Goal: Information Seeking & Learning: Learn about a topic

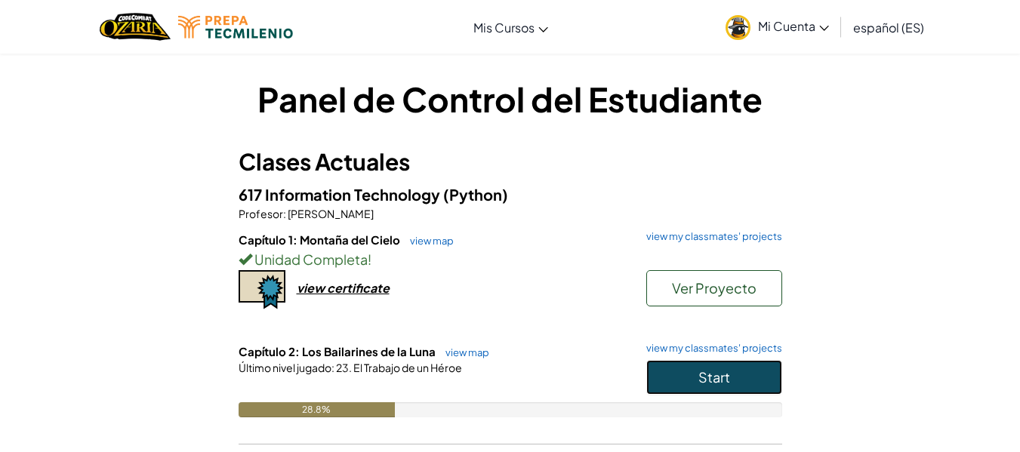
click at [664, 366] on button "Start" at bounding box center [714, 377] width 136 height 35
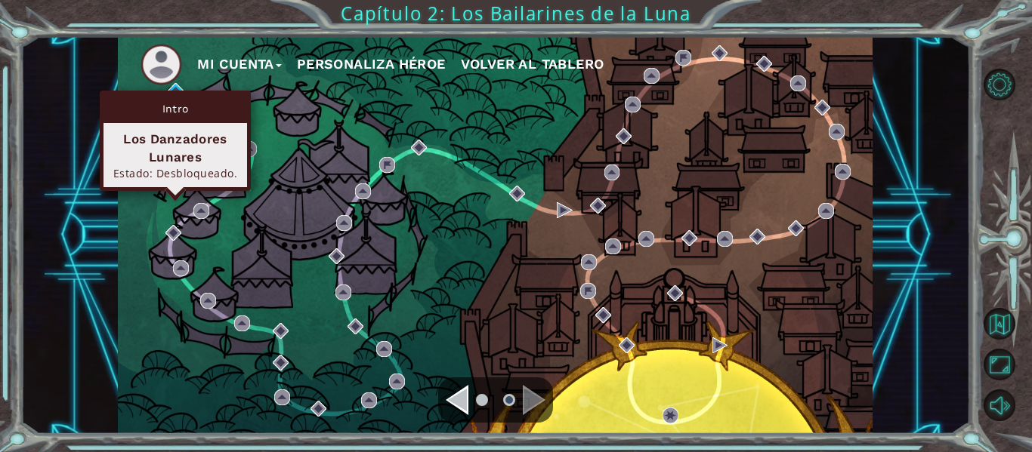
click at [173, 95] on div "Intro" at bounding box center [174, 108] width 143 height 29
click at [174, 83] on img at bounding box center [176, 91] width 16 height 16
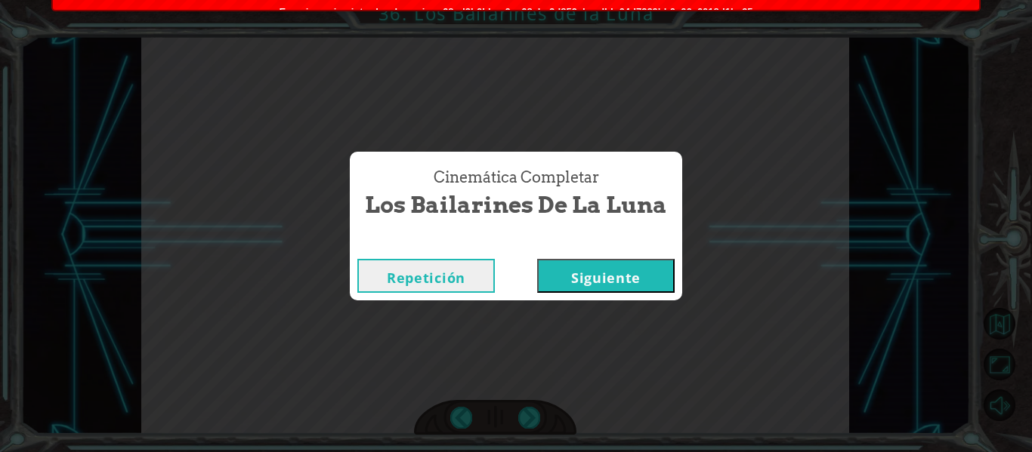
click at [585, 264] on button "Siguiente" at bounding box center [605, 276] width 137 height 34
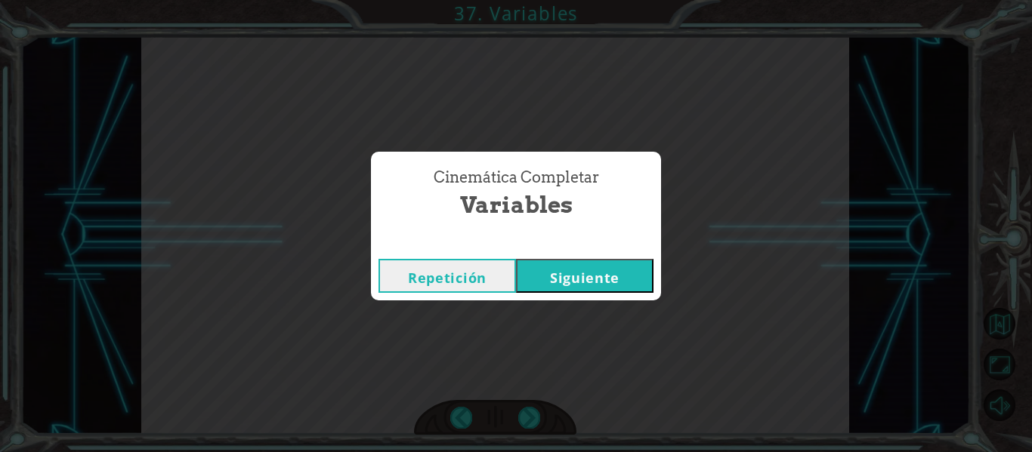
click at [590, 264] on button "Siguiente" at bounding box center [584, 276] width 137 height 34
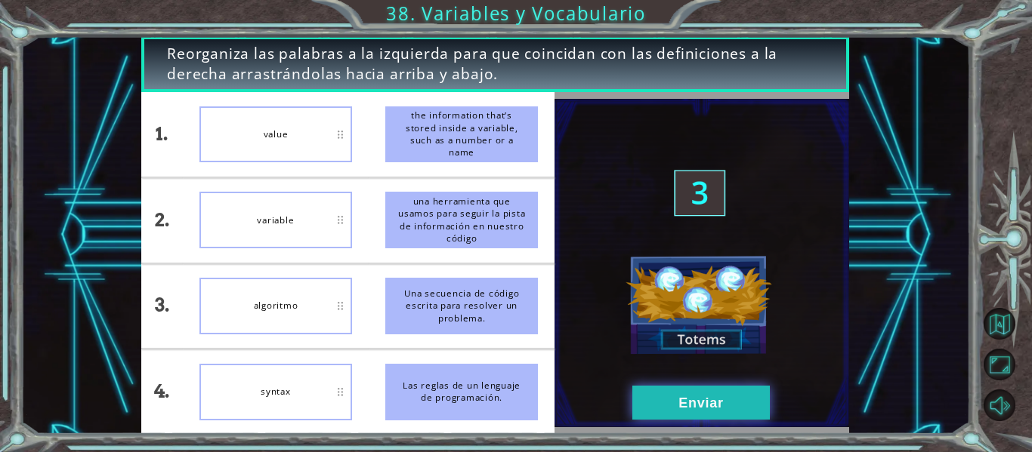
click at [719, 403] on button "Enviar" at bounding box center [700, 403] width 137 height 34
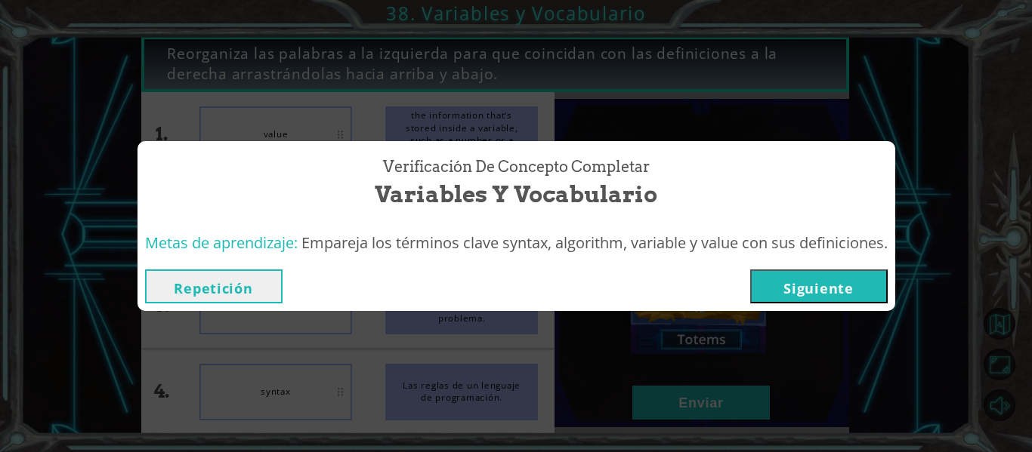
click at [784, 292] on button "Siguiente" at bounding box center [818, 287] width 137 height 34
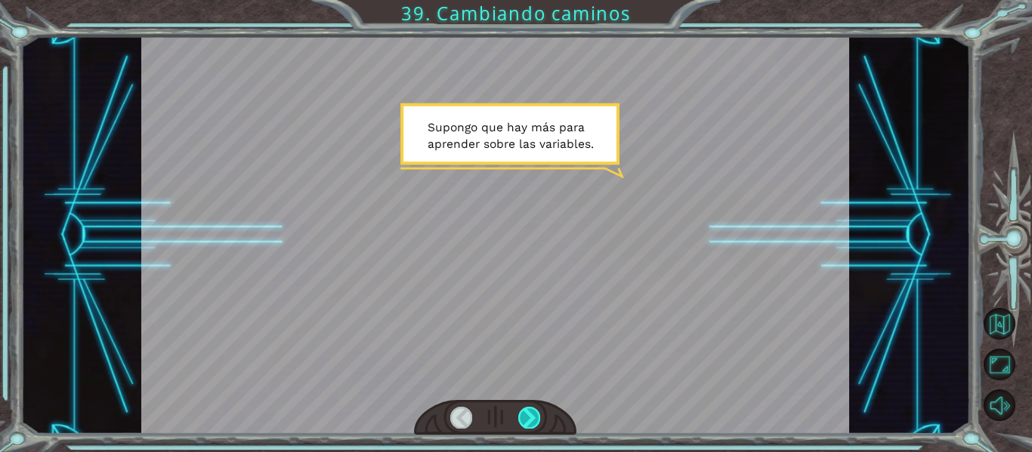
click at [529, 413] on div at bounding box center [529, 417] width 22 height 21
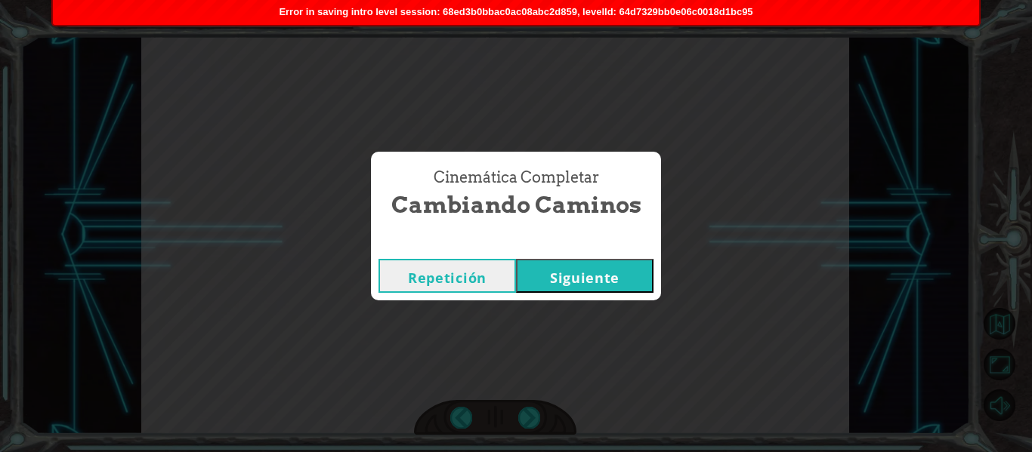
click at [634, 269] on button "Siguiente" at bounding box center [584, 276] width 137 height 34
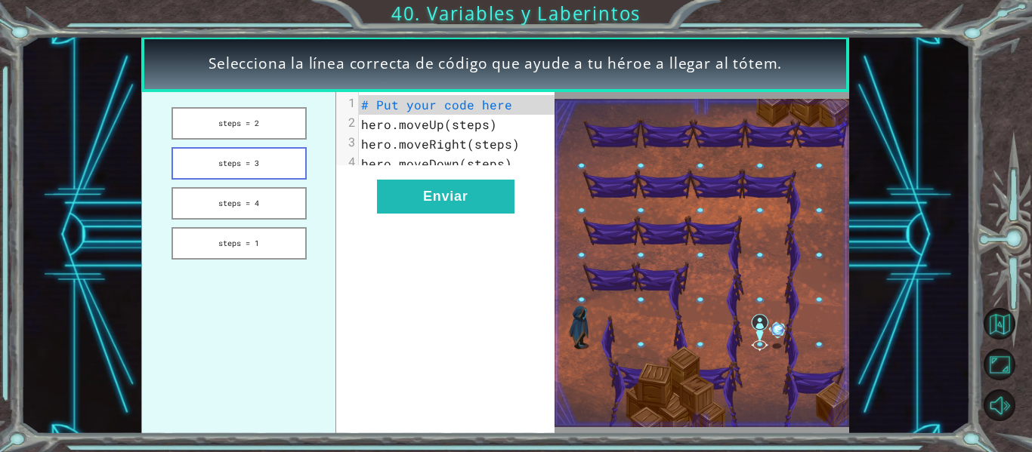
click at [297, 156] on button "steps = 3" at bounding box center [238, 163] width 135 height 32
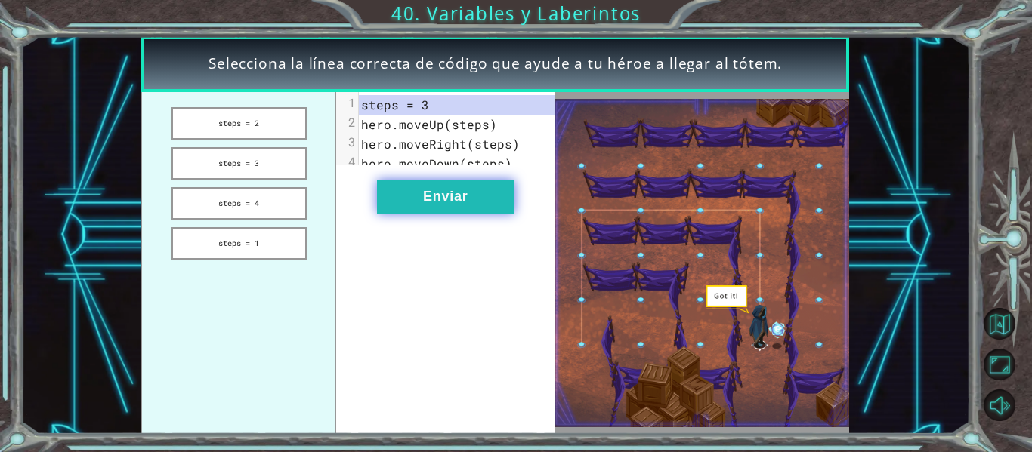
click at [494, 214] on button "Enviar" at bounding box center [445, 197] width 137 height 34
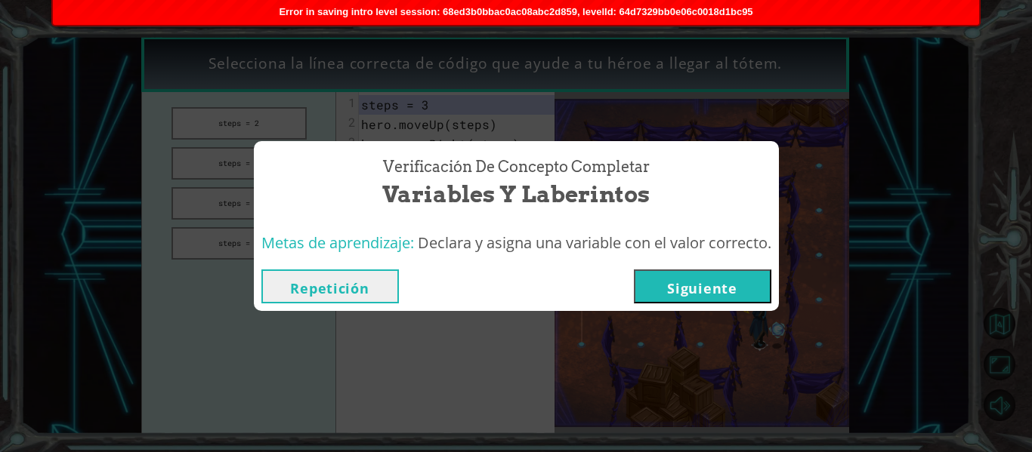
click at [674, 274] on button "Siguiente" at bounding box center [702, 287] width 137 height 34
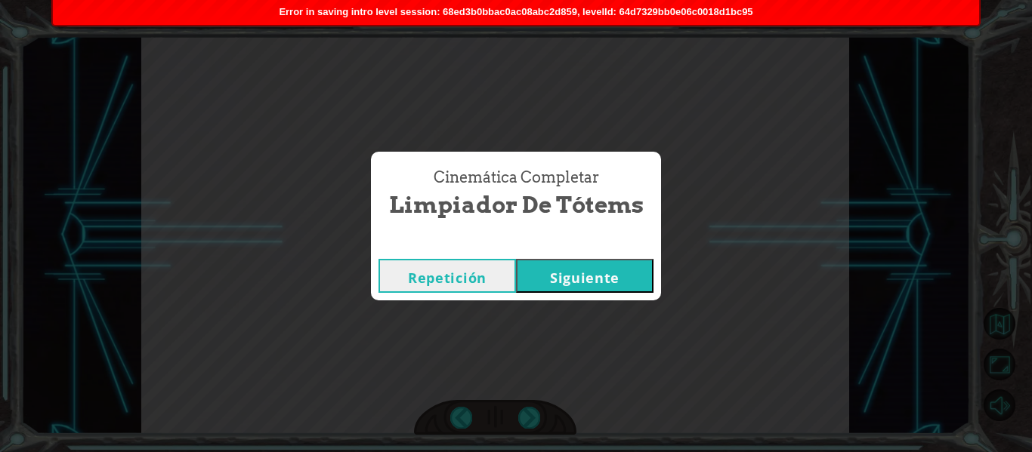
click at [640, 280] on button "Siguiente" at bounding box center [584, 276] width 137 height 34
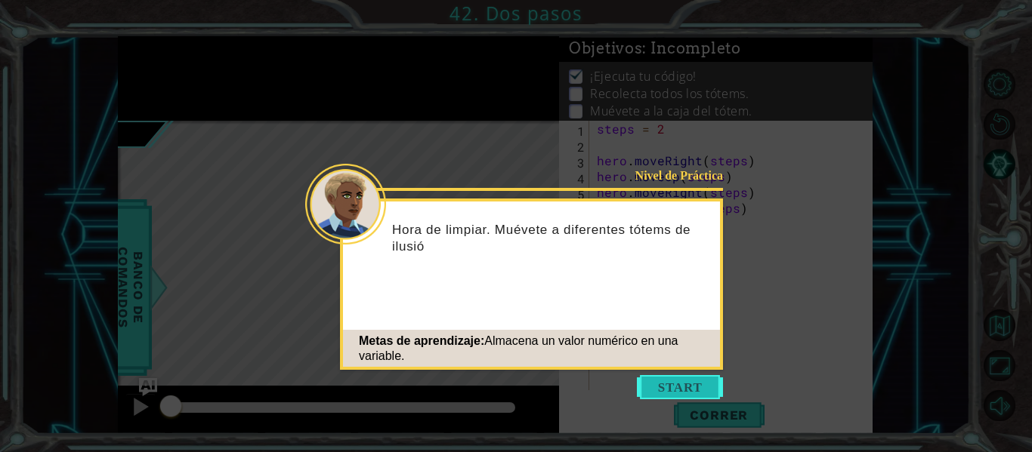
click at [656, 380] on button "Start" at bounding box center [680, 387] width 86 height 24
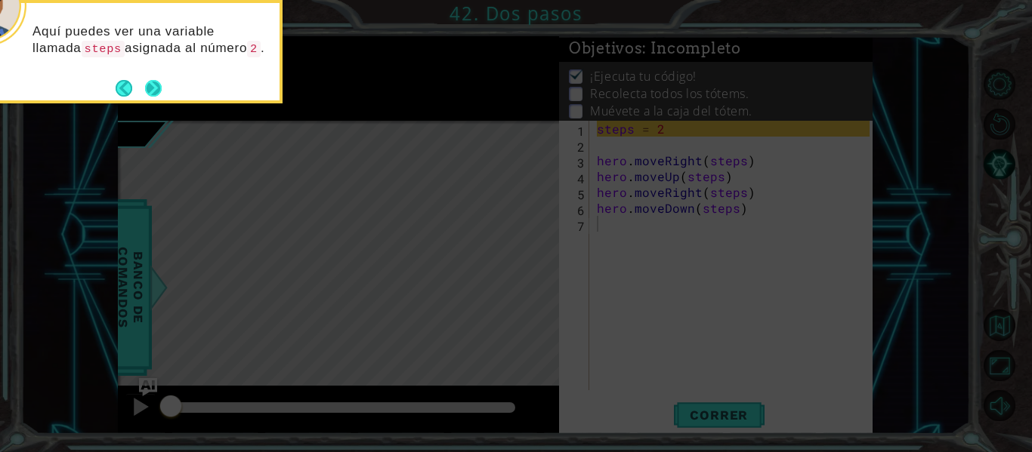
click at [158, 85] on button "Next" at bounding box center [153, 88] width 17 height 17
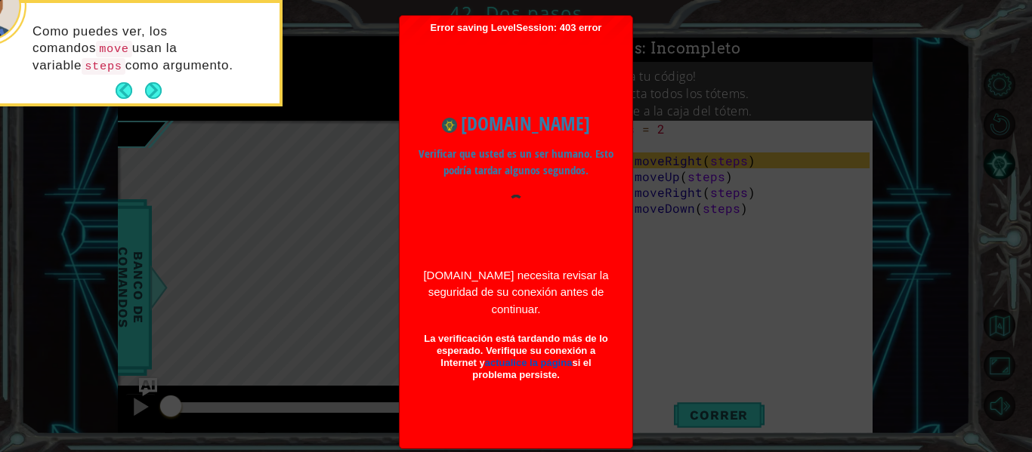
click at [158, 85] on button "Next" at bounding box center [153, 90] width 17 height 17
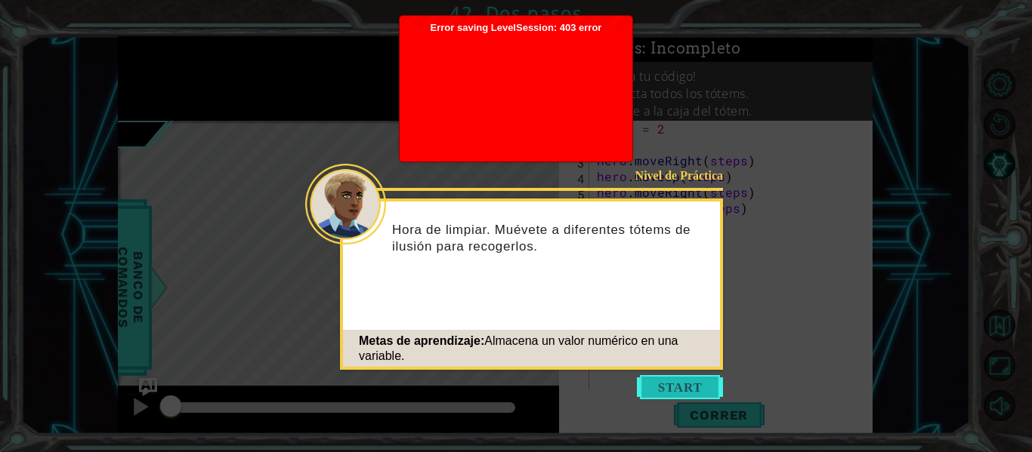
click at [681, 380] on button "Start" at bounding box center [680, 387] width 86 height 24
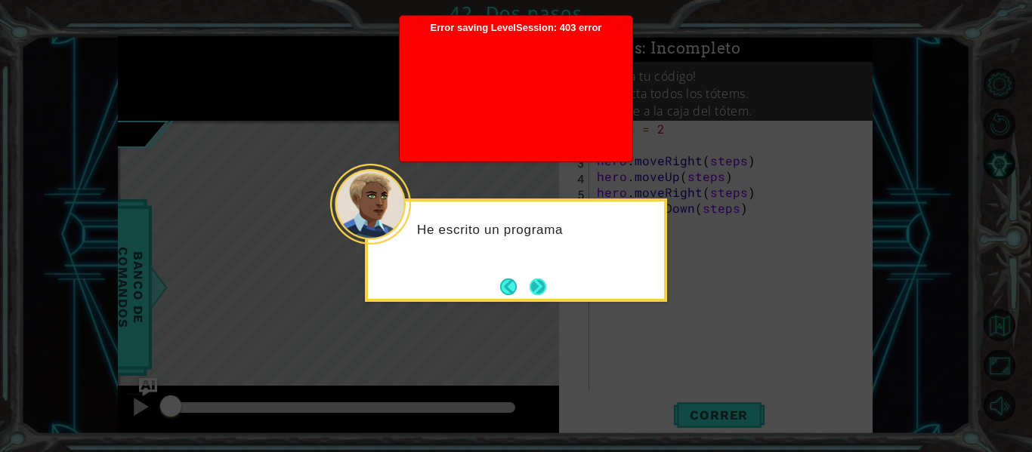
click at [530, 279] on button "Next" at bounding box center [537, 287] width 17 height 17
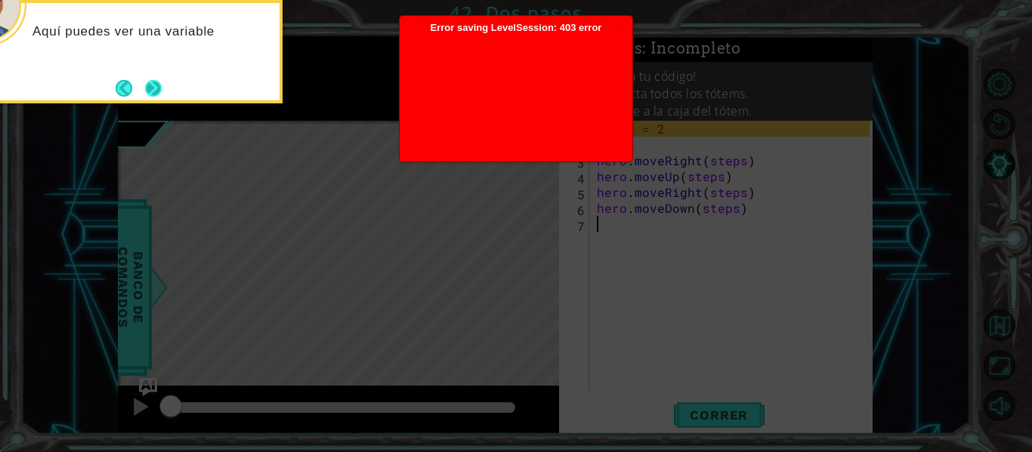
click at [144, 80] on button "Next" at bounding box center [153, 88] width 23 height 23
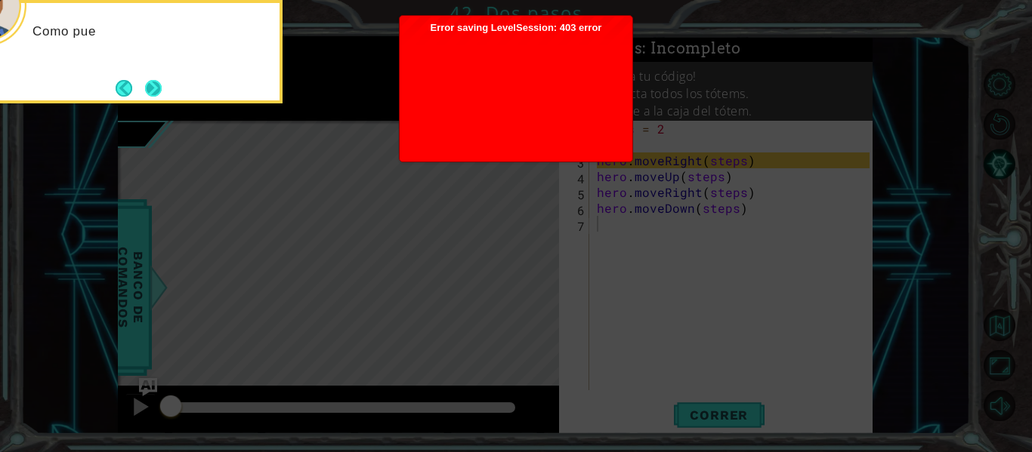
click at [158, 81] on button "Next" at bounding box center [153, 87] width 17 height 17
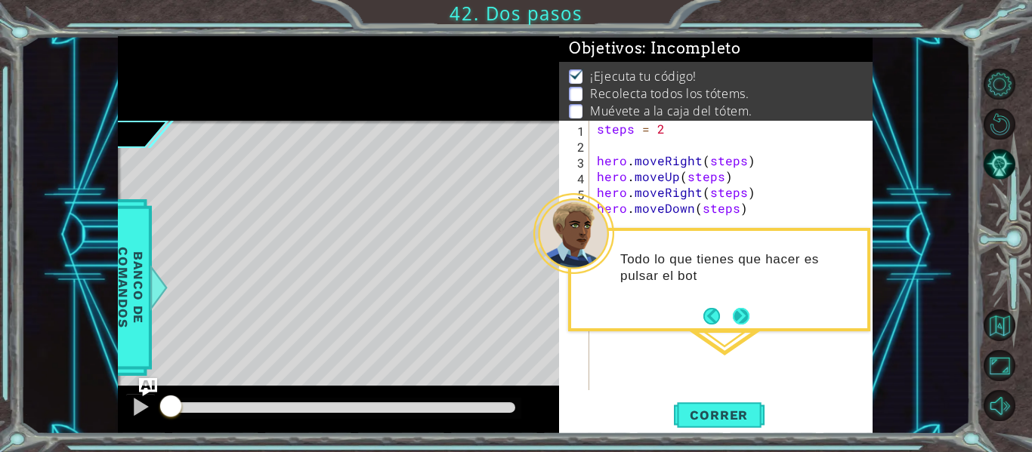
click at [738, 310] on button "Next" at bounding box center [741, 316] width 18 height 18
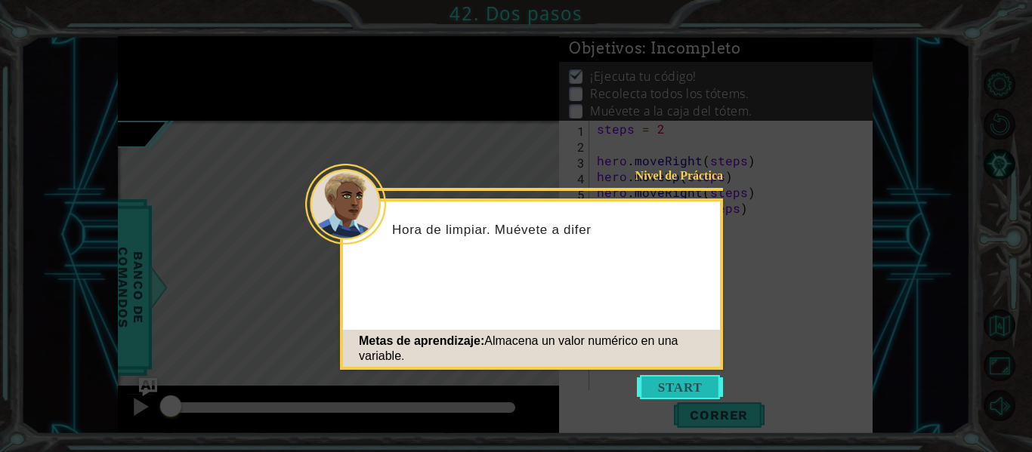
click at [650, 387] on button "Start" at bounding box center [680, 387] width 86 height 24
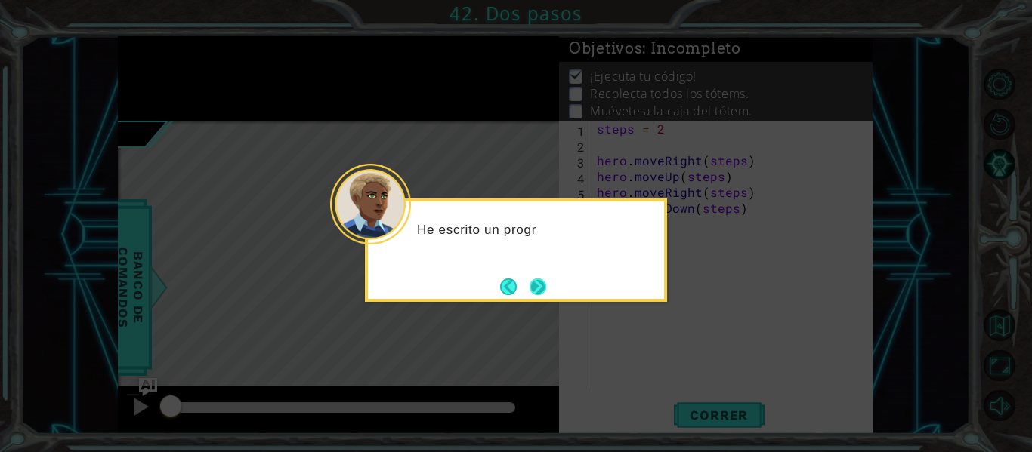
click at [530, 282] on button "Next" at bounding box center [537, 286] width 17 height 17
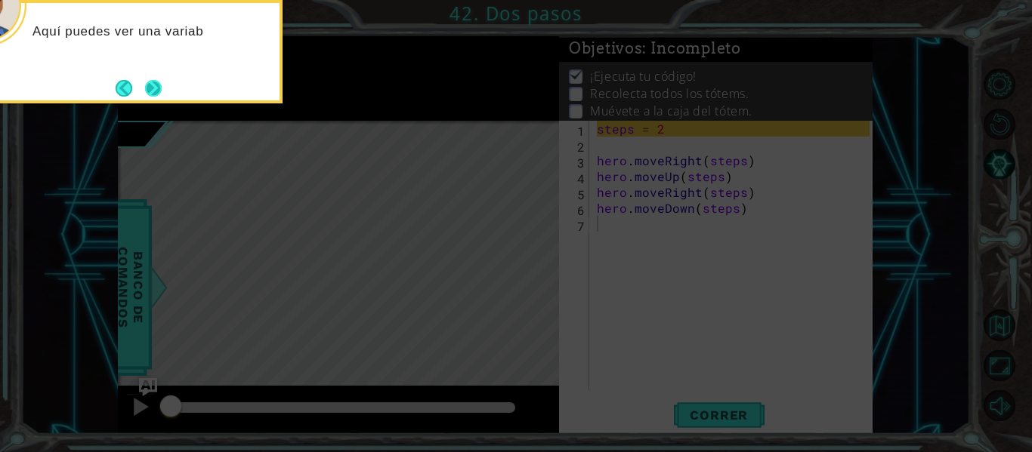
click at [151, 85] on button "Next" at bounding box center [154, 88] width 22 height 22
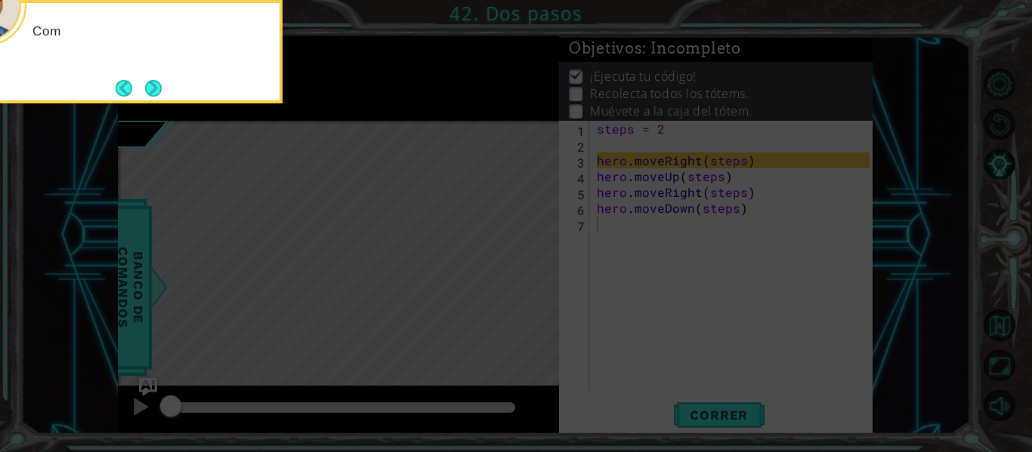
click at [151, 85] on button "Next" at bounding box center [153, 87] width 17 height 17
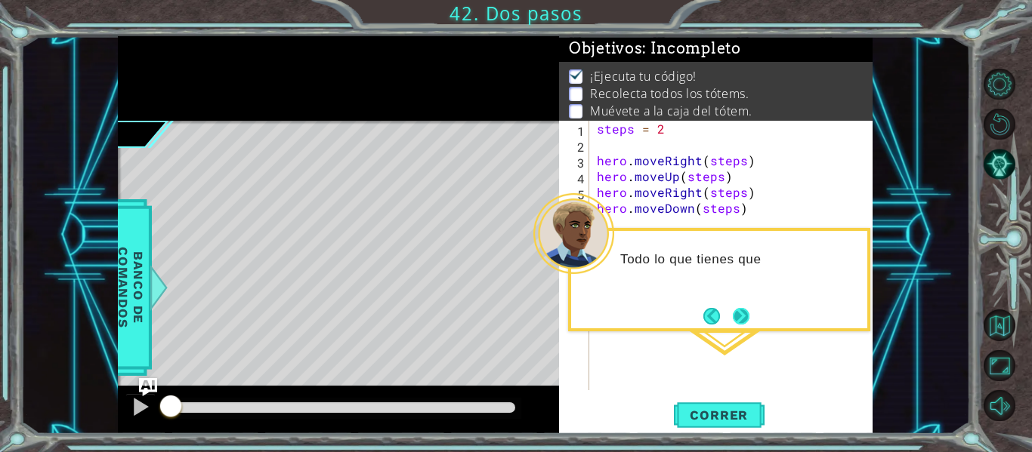
click at [741, 316] on button "Next" at bounding box center [740, 315] width 17 height 17
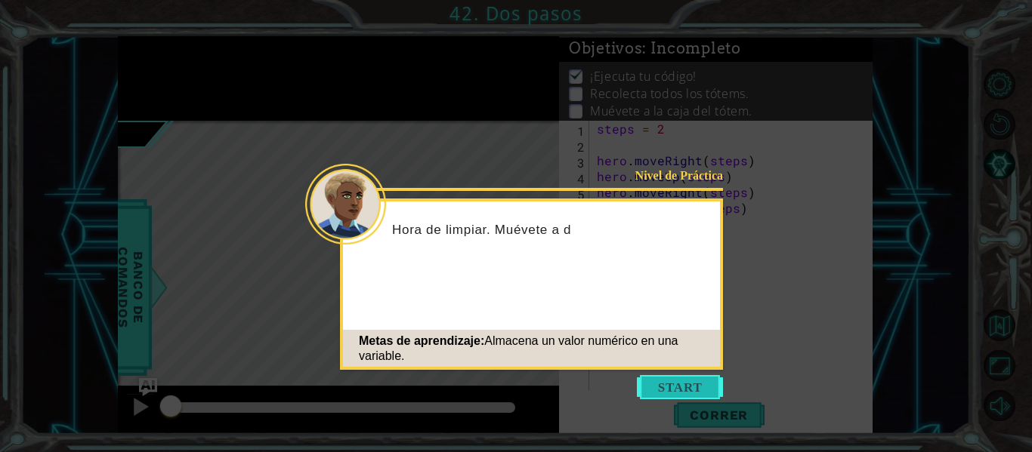
click at [653, 392] on button "Start" at bounding box center [680, 387] width 86 height 24
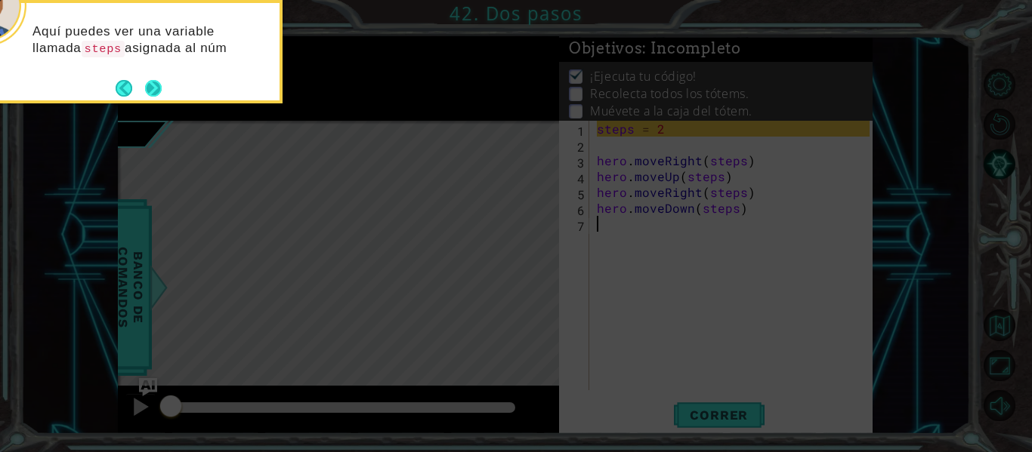
click at [157, 83] on button "Next" at bounding box center [152, 87] width 17 height 17
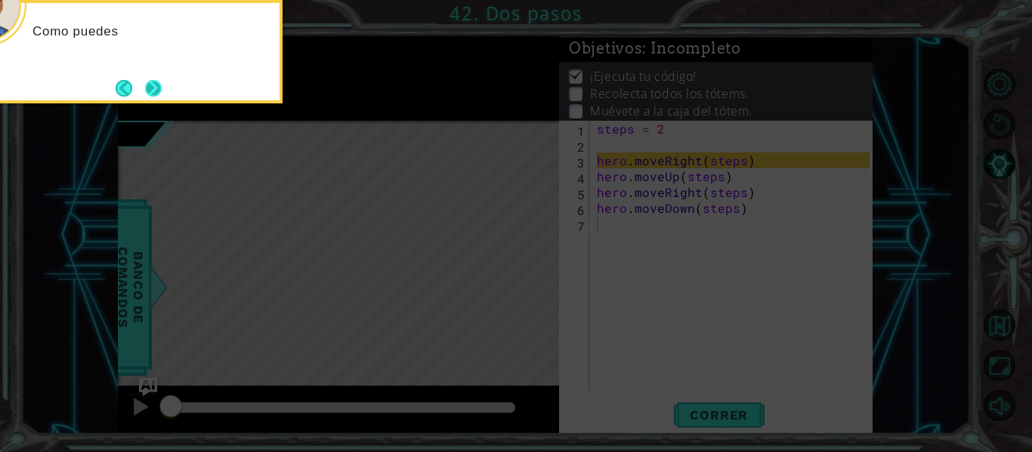
click at [150, 86] on button "Next" at bounding box center [153, 88] width 17 height 17
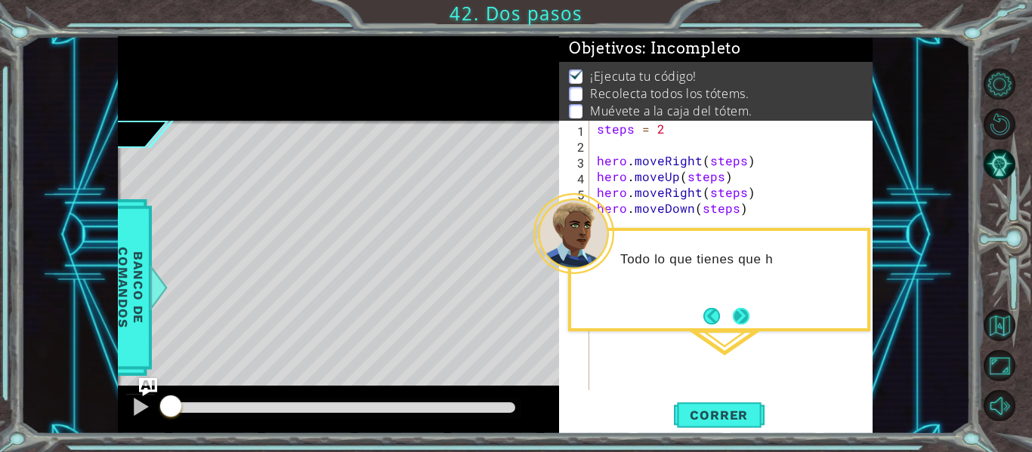
click at [749, 316] on button "Next" at bounding box center [741, 316] width 18 height 18
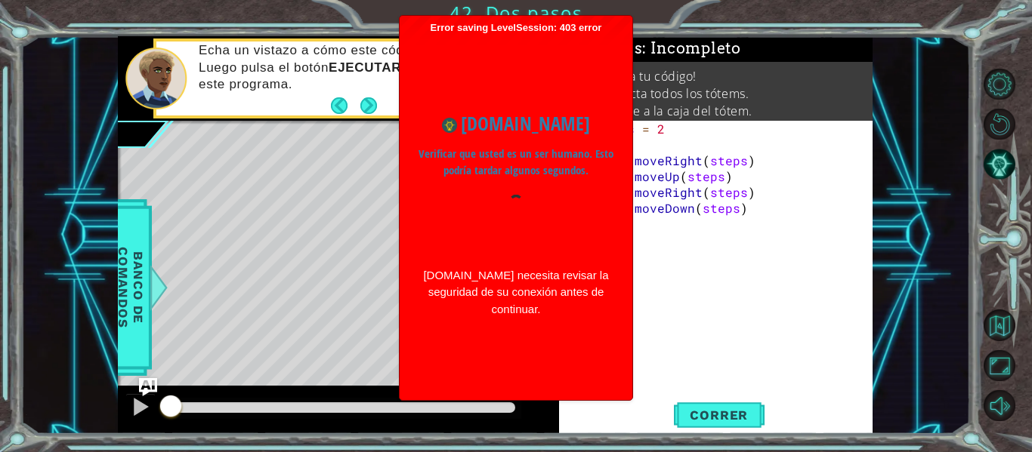
click at [654, 261] on div "steps = 2 hero . moveRight ( steps ) hero . moveUp ( steps ) hero . moveRight (…" at bounding box center [735, 271] width 283 height 301
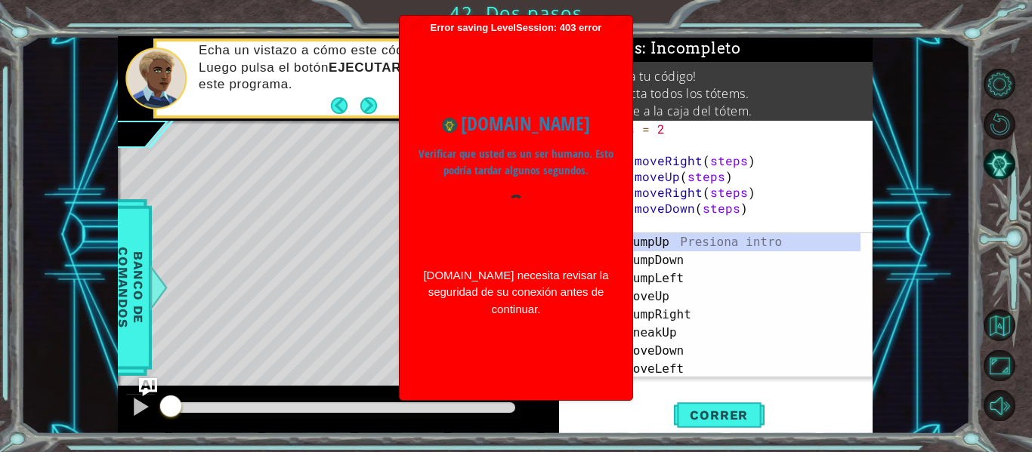
type textarea "h"
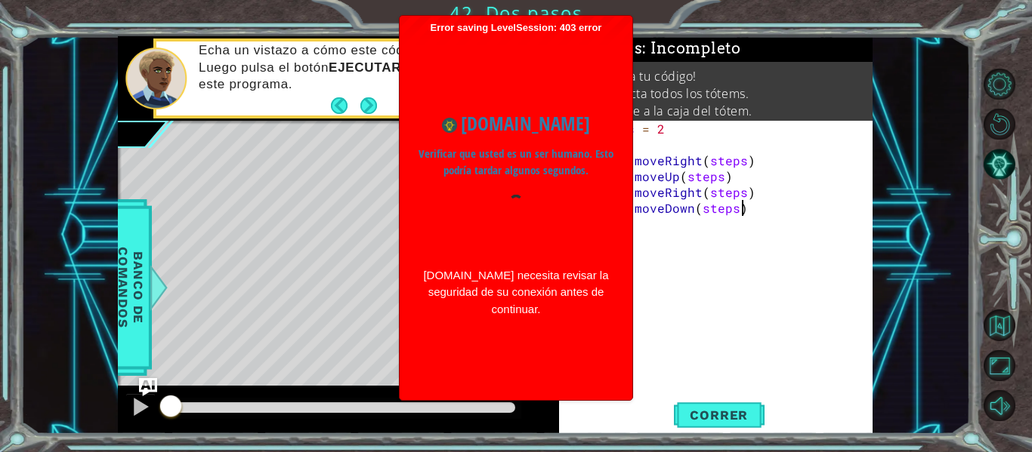
type textarea "hero.moveDown(steps)"
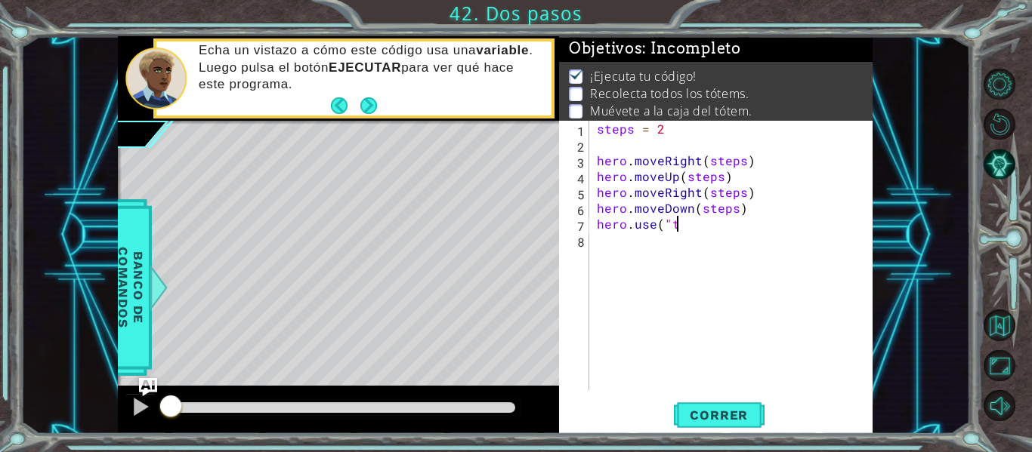
scroll to position [0, 5]
type textarea "hero.use("to"
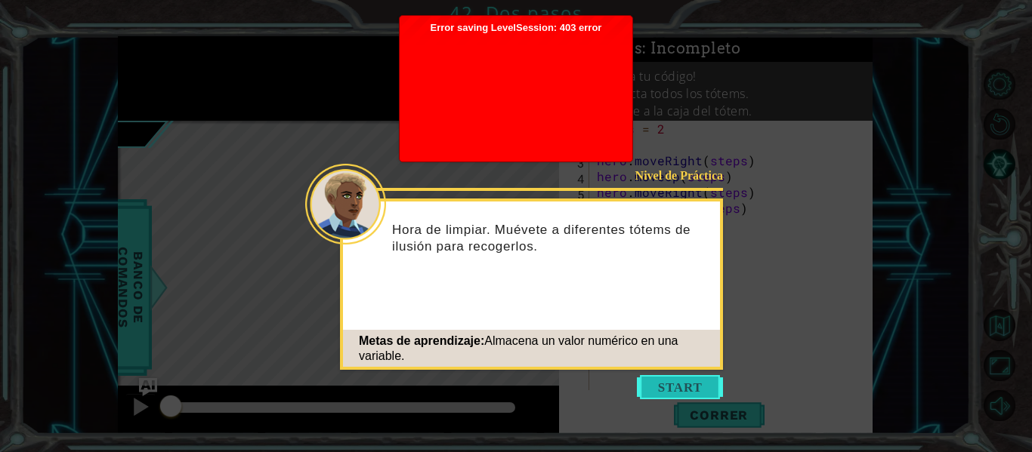
click at [651, 396] on button "Start" at bounding box center [680, 387] width 86 height 24
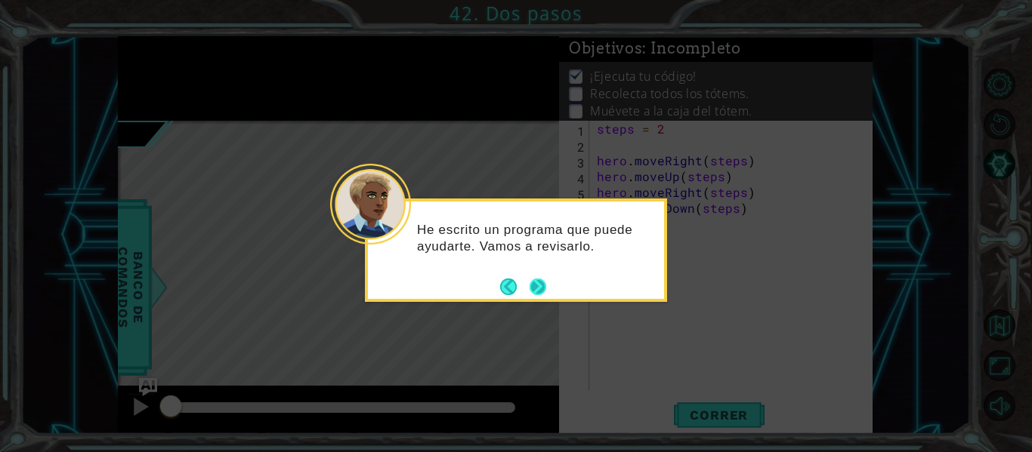
click at [544, 284] on button "Next" at bounding box center [537, 287] width 17 height 17
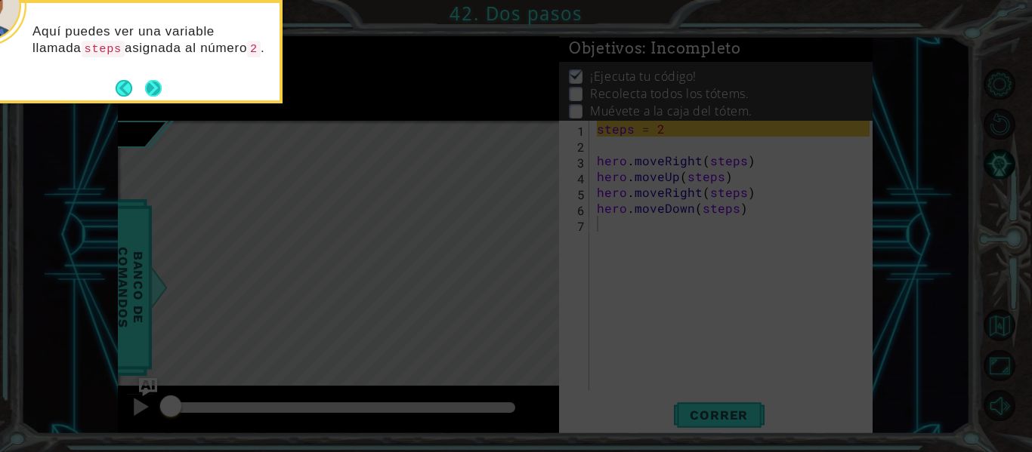
click at [162, 91] on button "Next" at bounding box center [153, 88] width 18 height 18
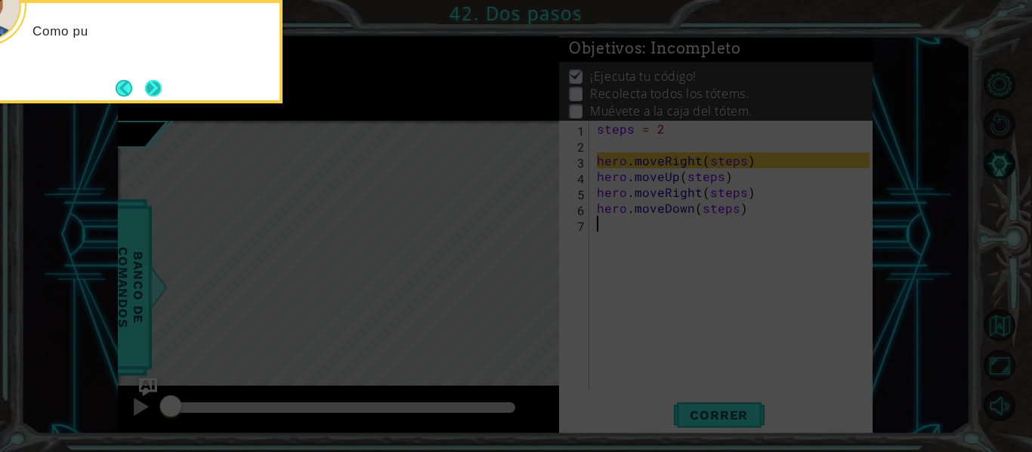
click at [151, 89] on button "Next" at bounding box center [153, 88] width 18 height 18
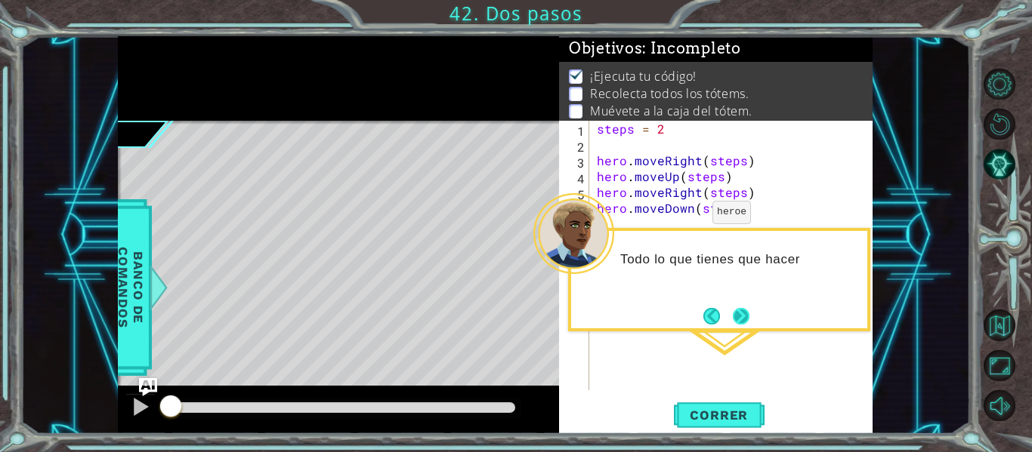
click at [745, 322] on button "Next" at bounding box center [741, 315] width 17 height 17
